Goal: Task Accomplishment & Management: Manage account settings

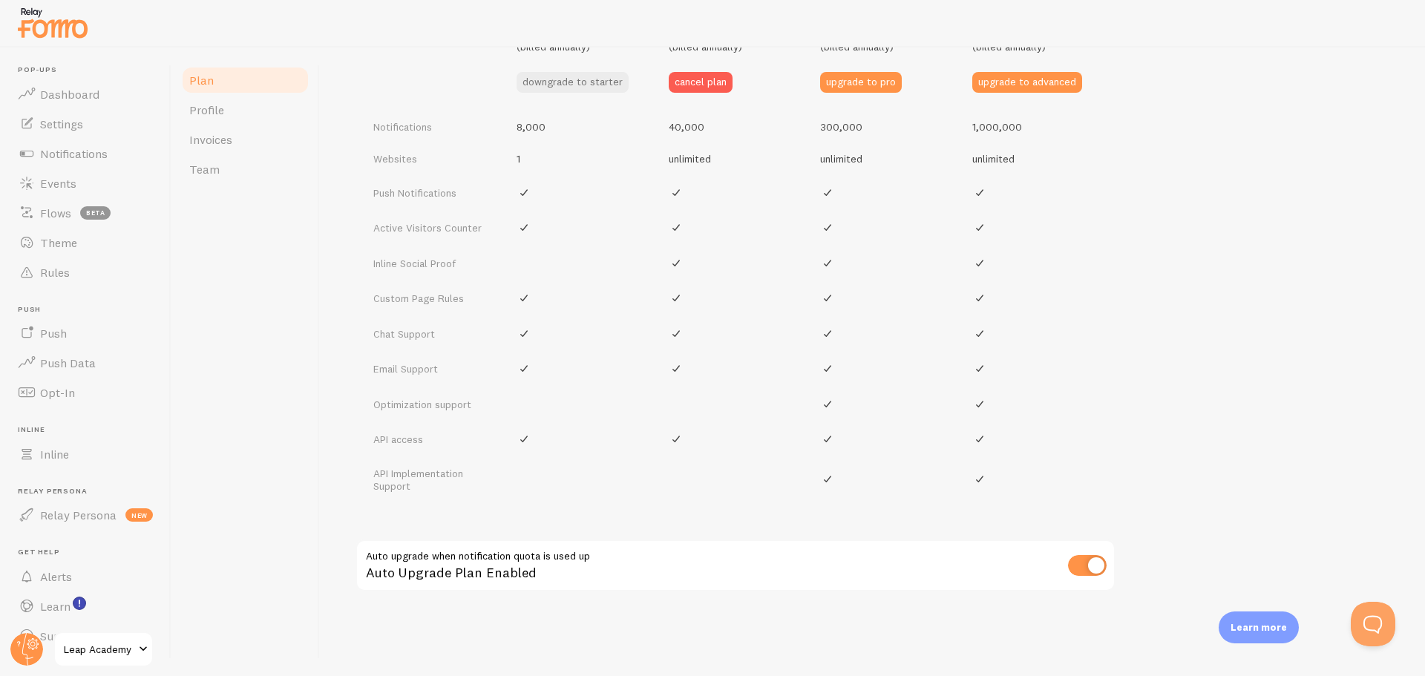
scroll to position [694, 0]
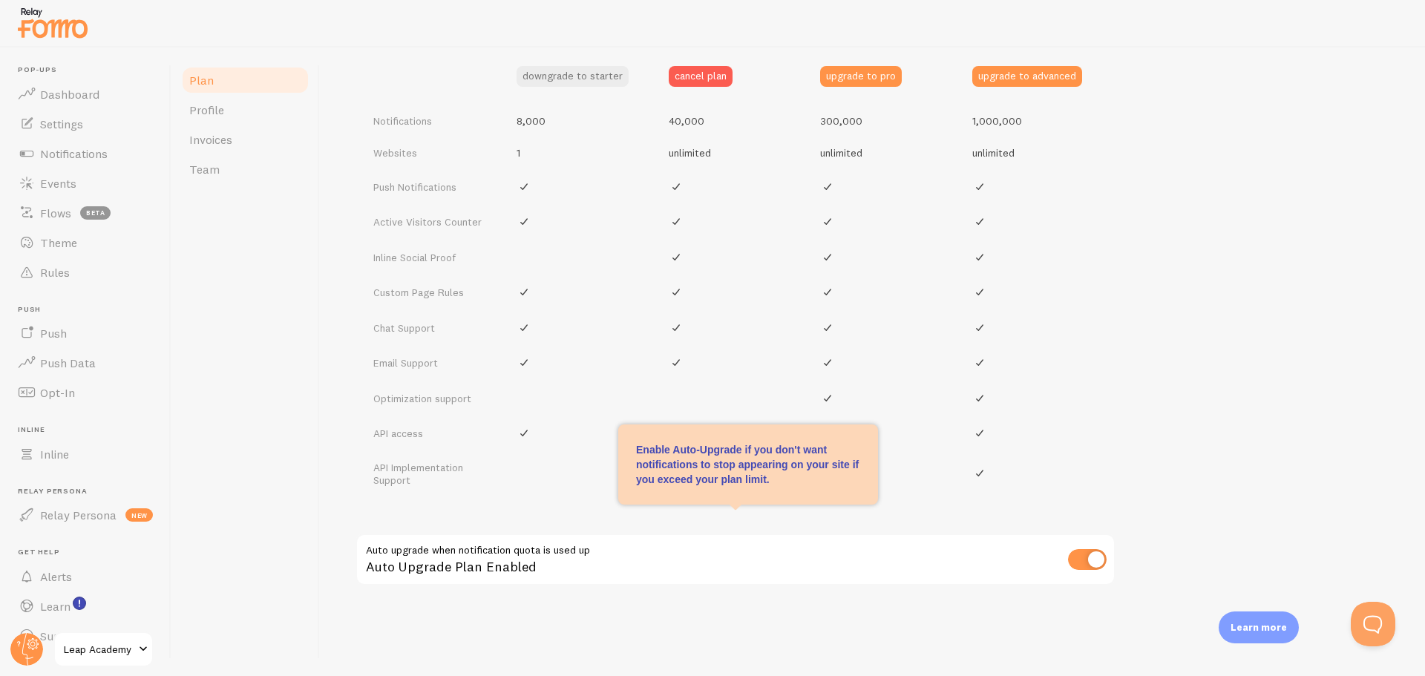
click at [1080, 557] on input "checkbox" at bounding box center [1087, 559] width 39 height 21
checkbox input "false"
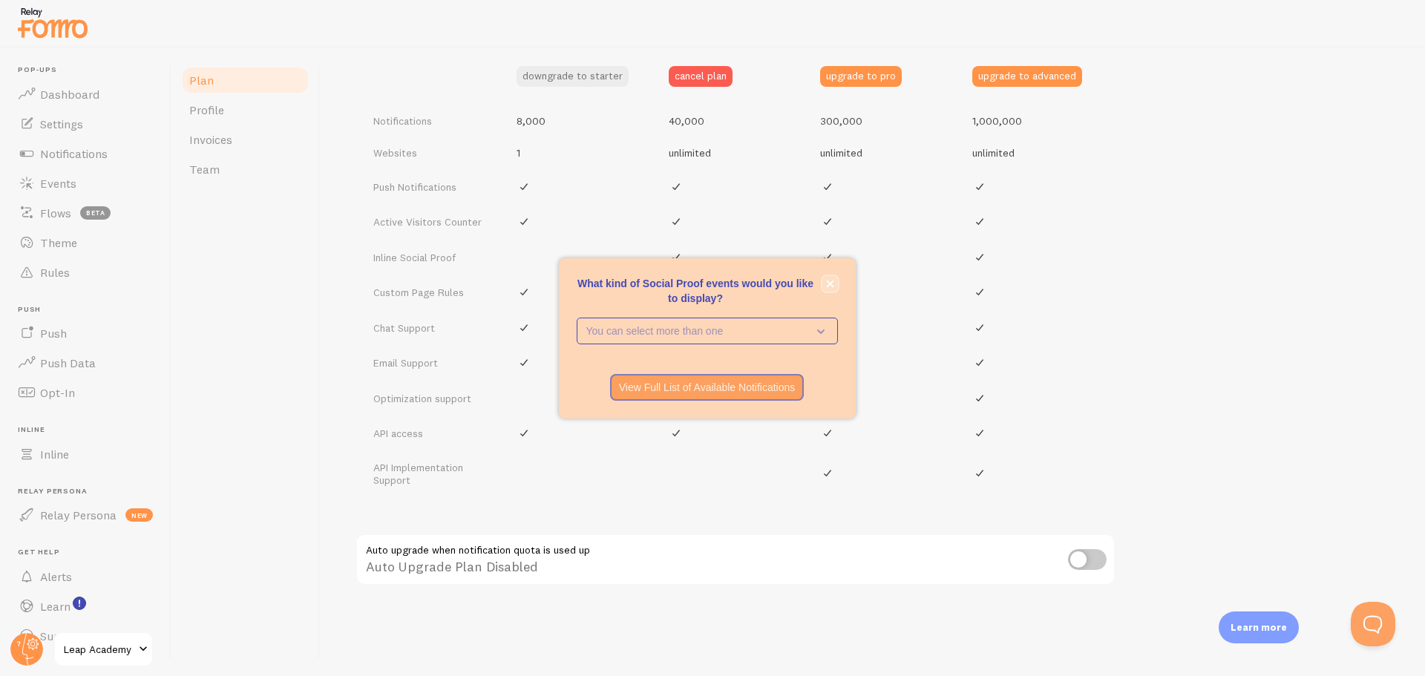
click at [827, 283] on icon "close," at bounding box center [830, 284] width 8 height 8
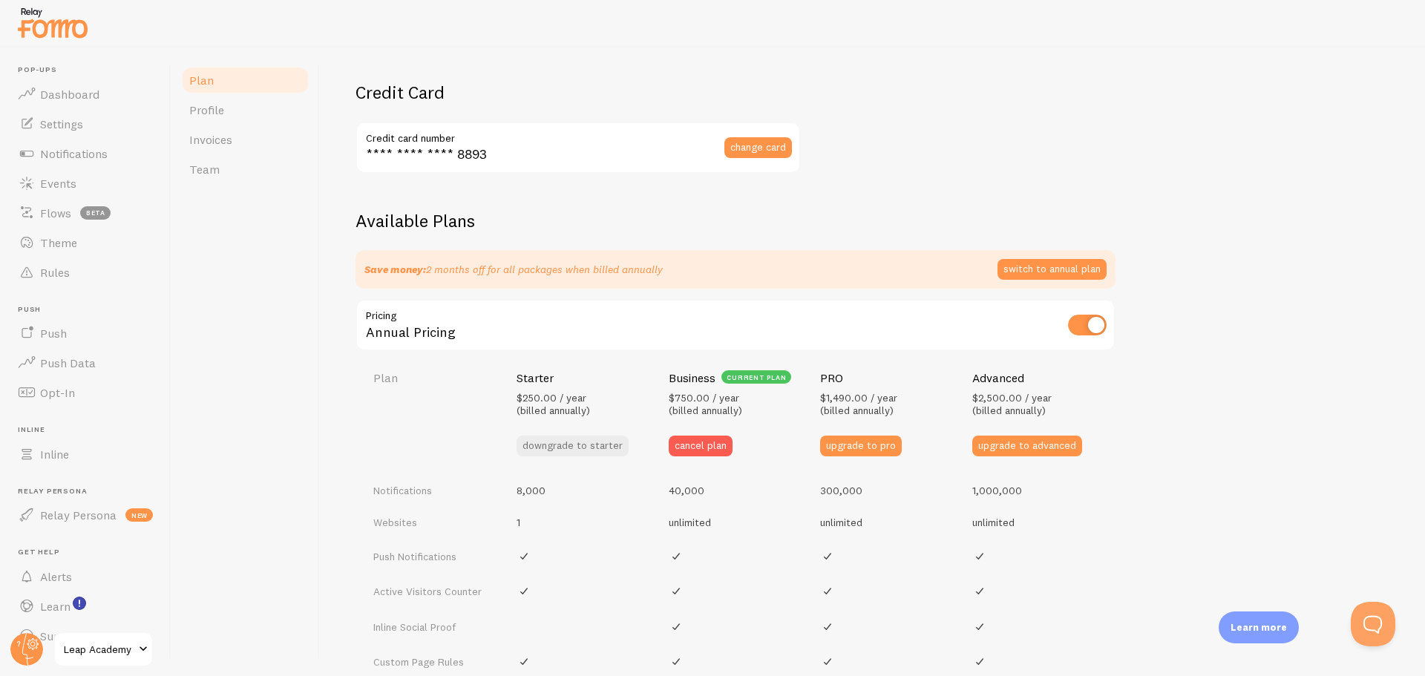
scroll to position [323, 0]
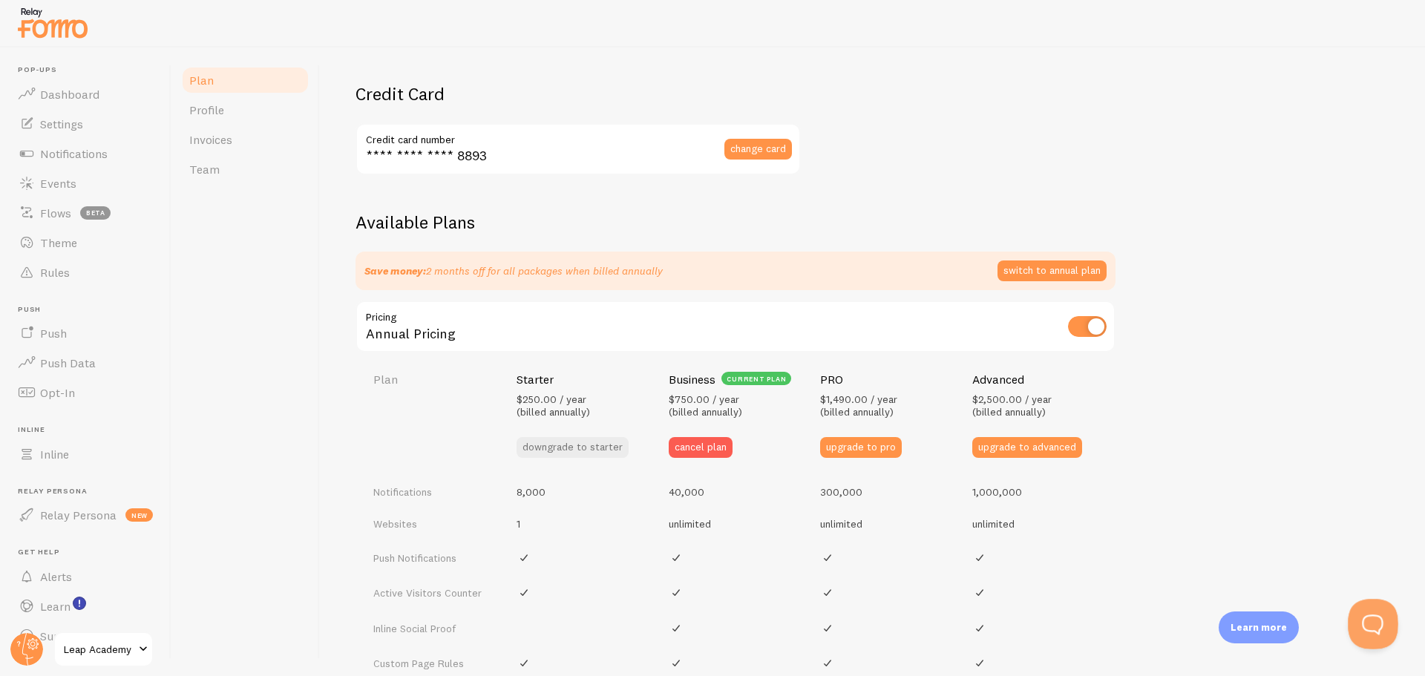
click at [1368, 621] on button "Open Beacon popover" at bounding box center [1369, 621] width 45 height 45
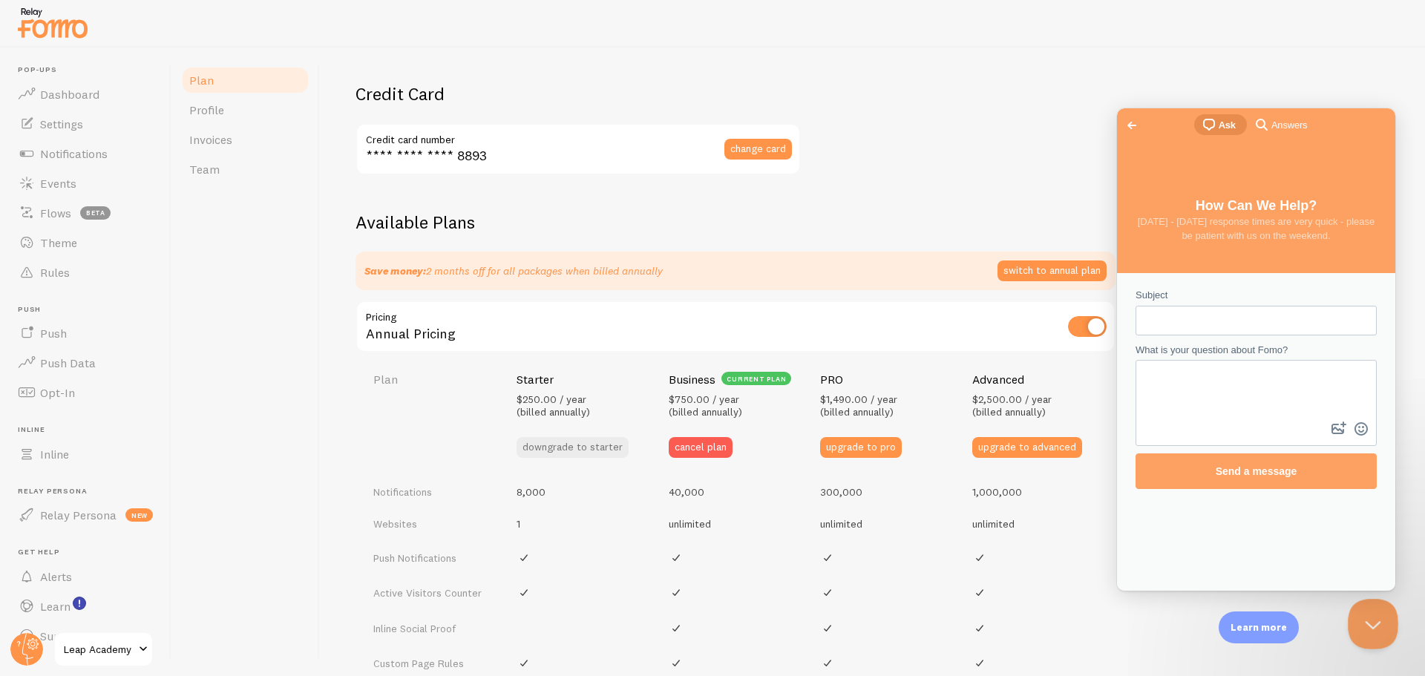
scroll to position [0, 0]
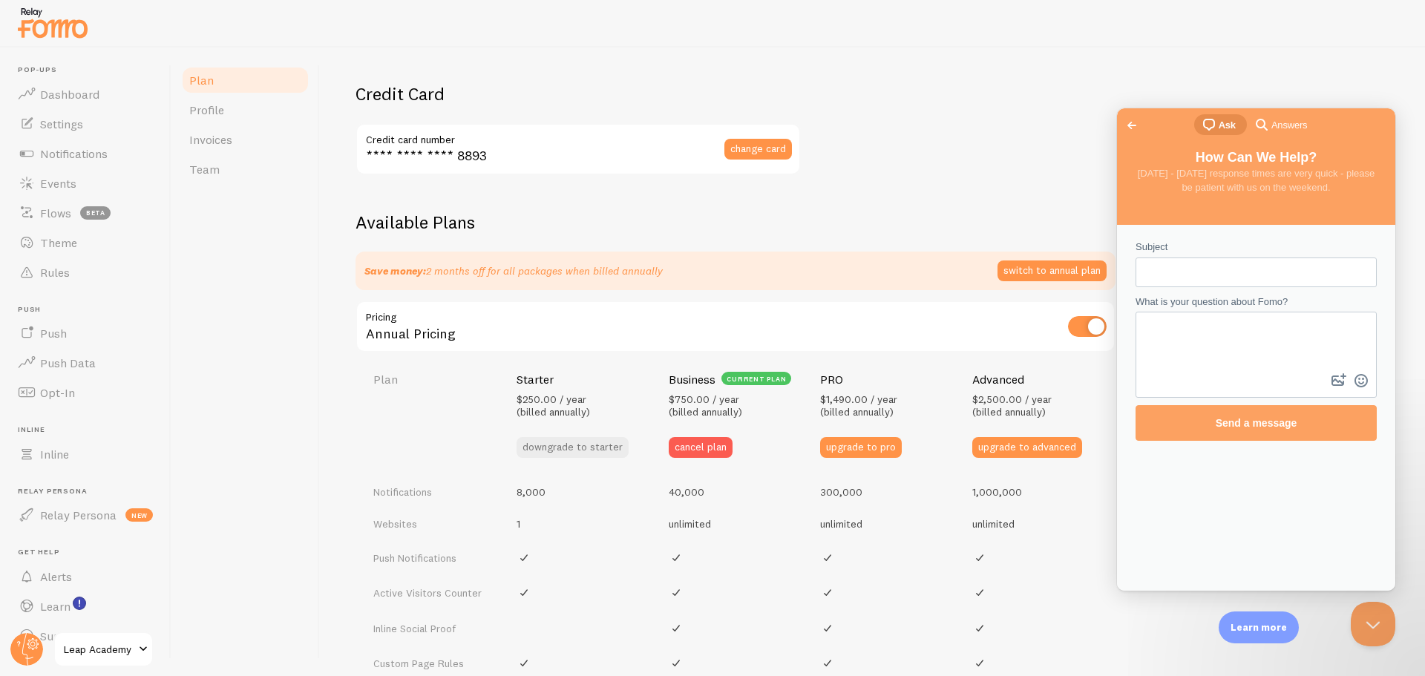
click at [1132, 131] on span "Go back" at bounding box center [1132, 125] width 18 height 18
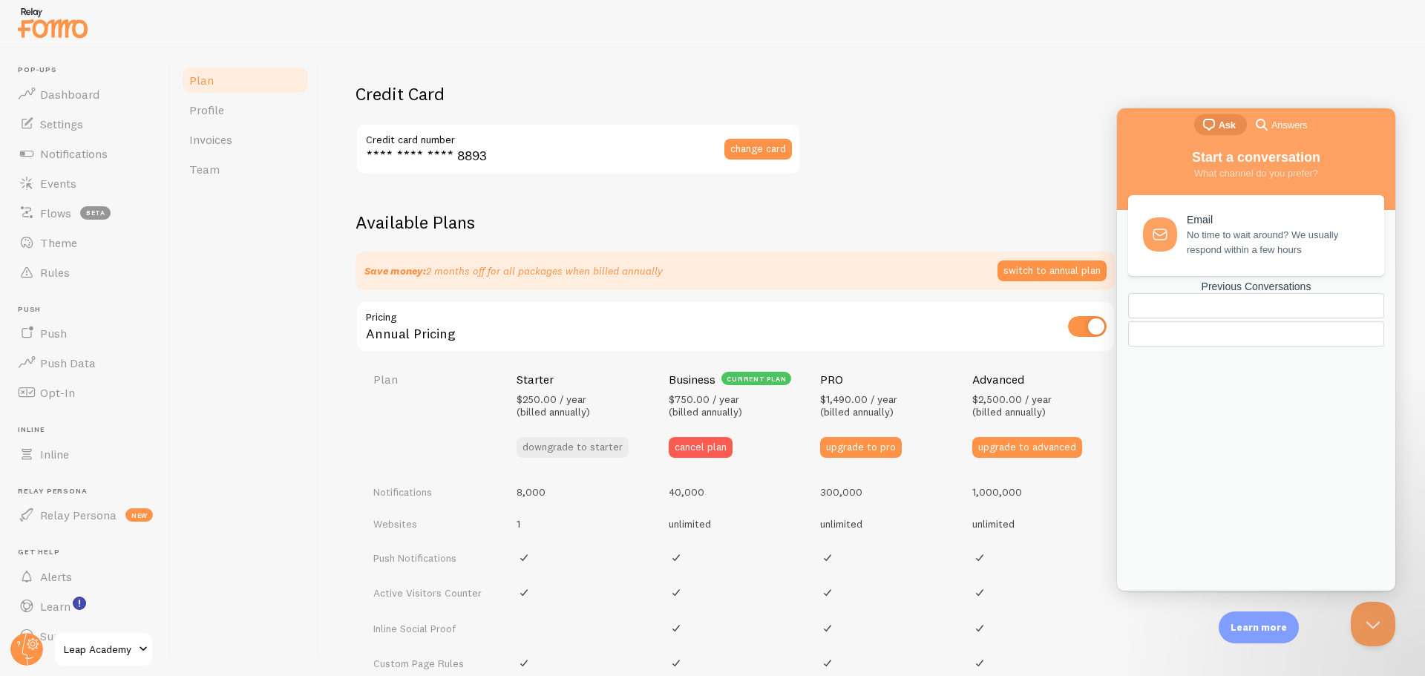
click at [1373, 124] on div "chat-square Ask search-medium Answers" at bounding box center [1256, 126] width 278 height 36
click at [1377, 121] on div "chat-square Ask search-medium Answers" at bounding box center [1256, 126] width 278 height 36
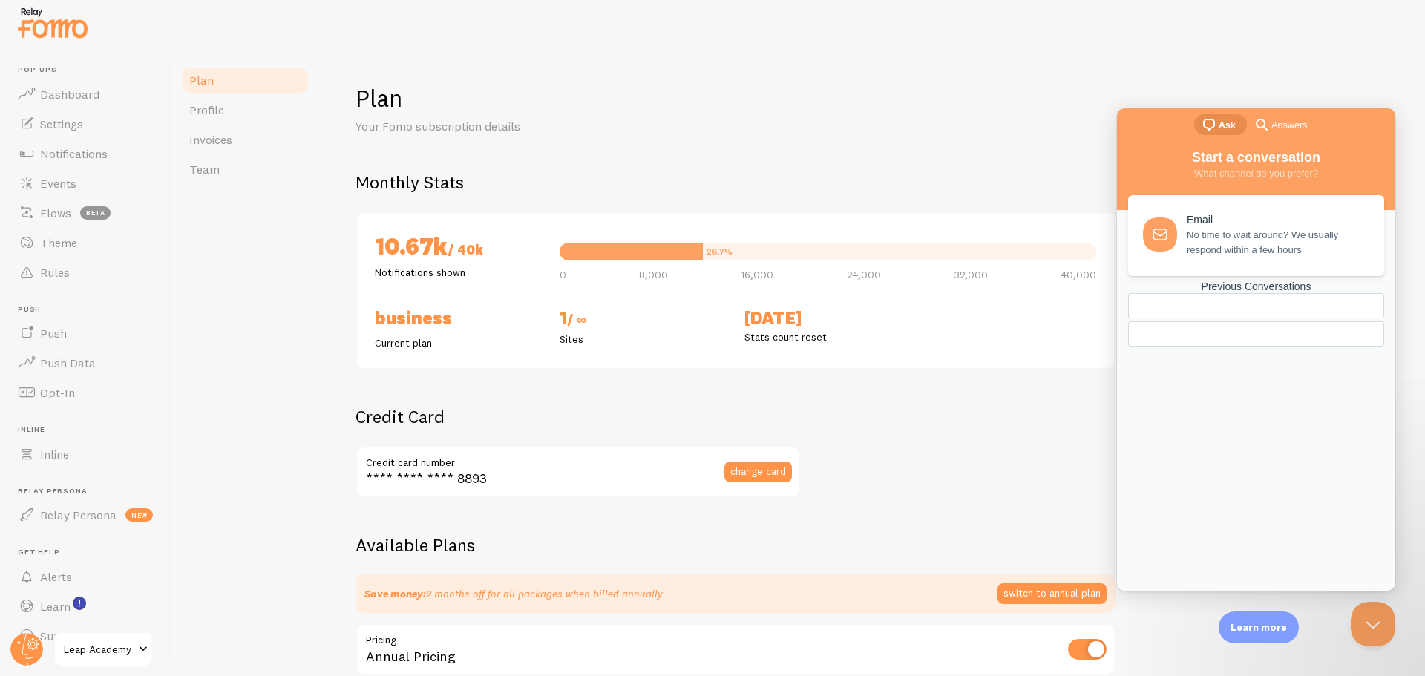
click at [1284, 347] on div at bounding box center [1256, 333] width 256 height 25
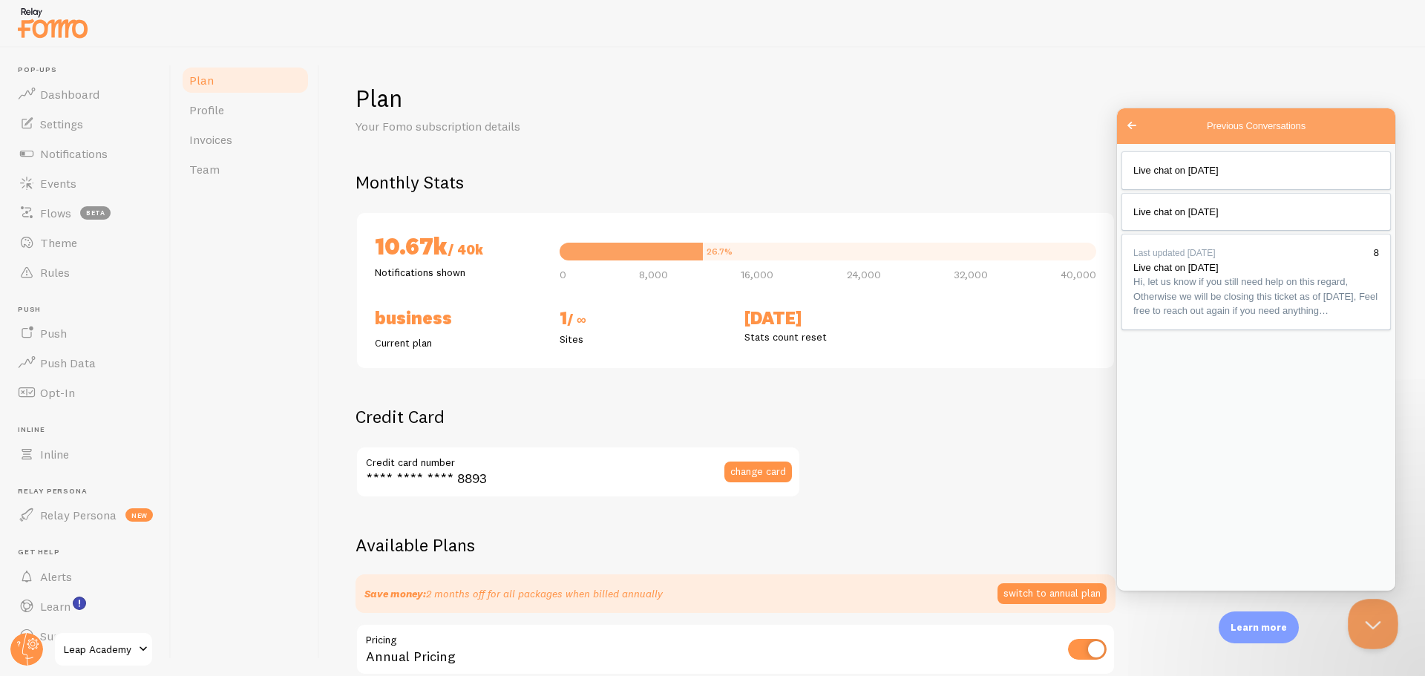
click at [1371, 621] on button "Close Beacon popover" at bounding box center [1369, 621] width 45 height 45
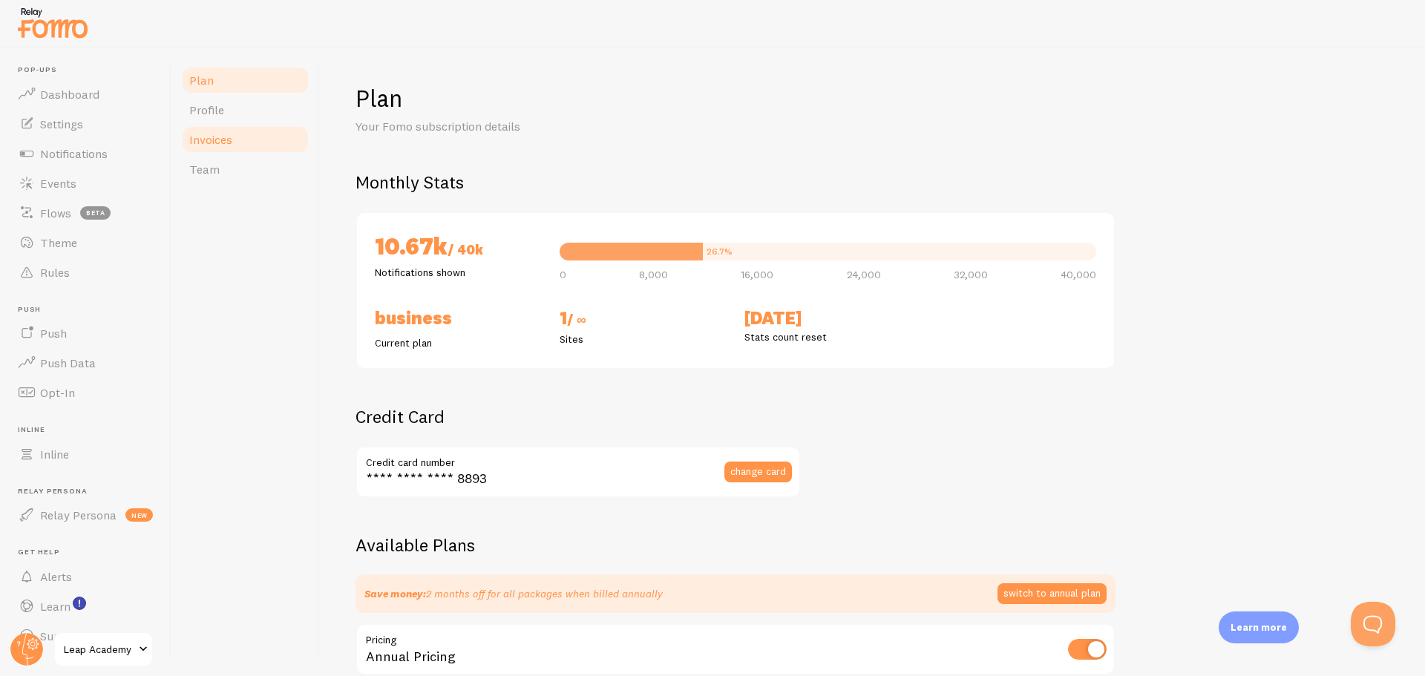
click at [209, 146] on span "Invoices" at bounding box center [210, 139] width 43 height 15
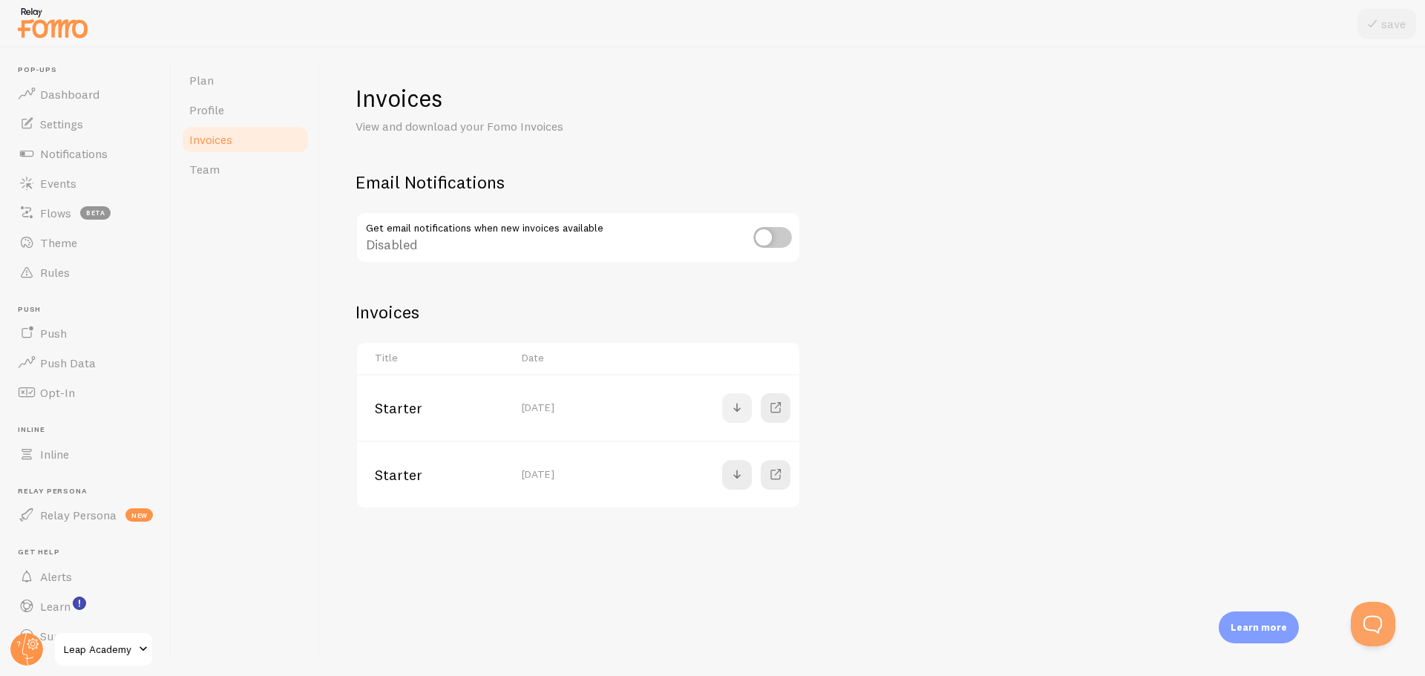
click at [732, 410] on span at bounding box center [737, 408] width 18 height 18
